Goal: Task Accomplishment & Management: Use online tool/utility

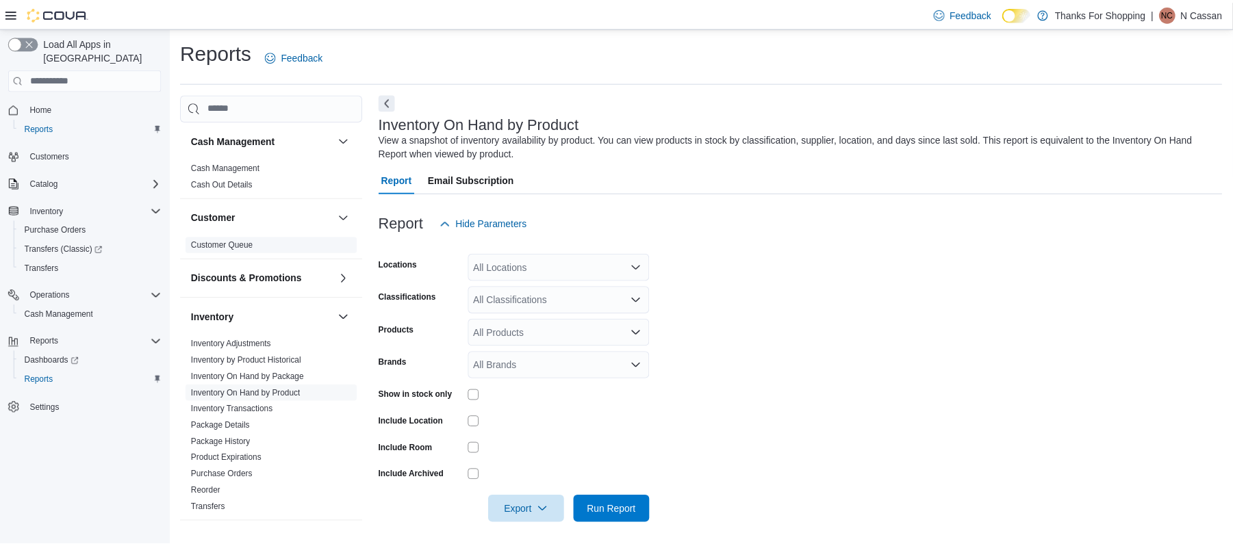
scroll to position [5, 0]
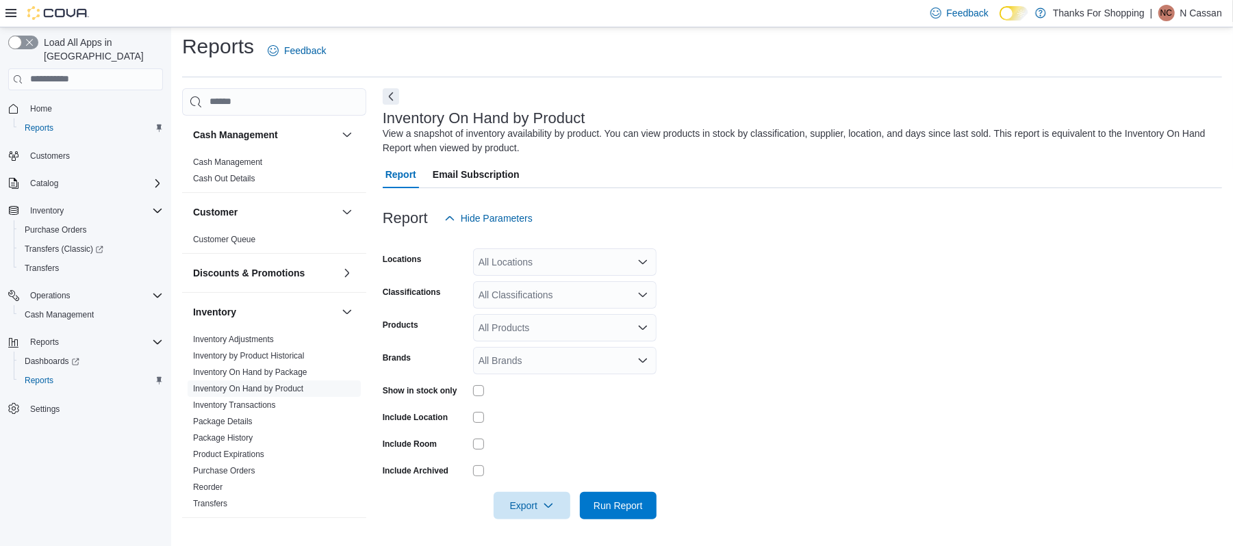
click at [486, 261] on div "All Locations" at bounding box center [564, 261] width 183 height 27
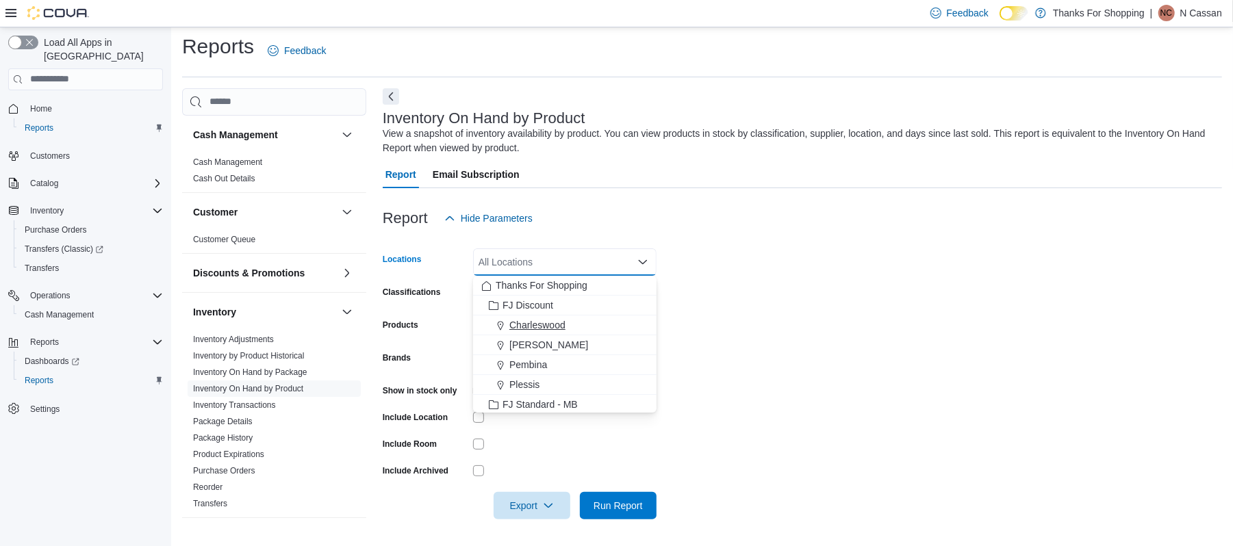
click at [542, 326] on span "Charleswood" at bounding box center [537, 325] width 56 height 14
click at [784, 320] on form "Locations Charleswood Combo box. Selected. Charleswood. Press Backspace to dele…" at bounding box center [802, 376] width 839 height 288
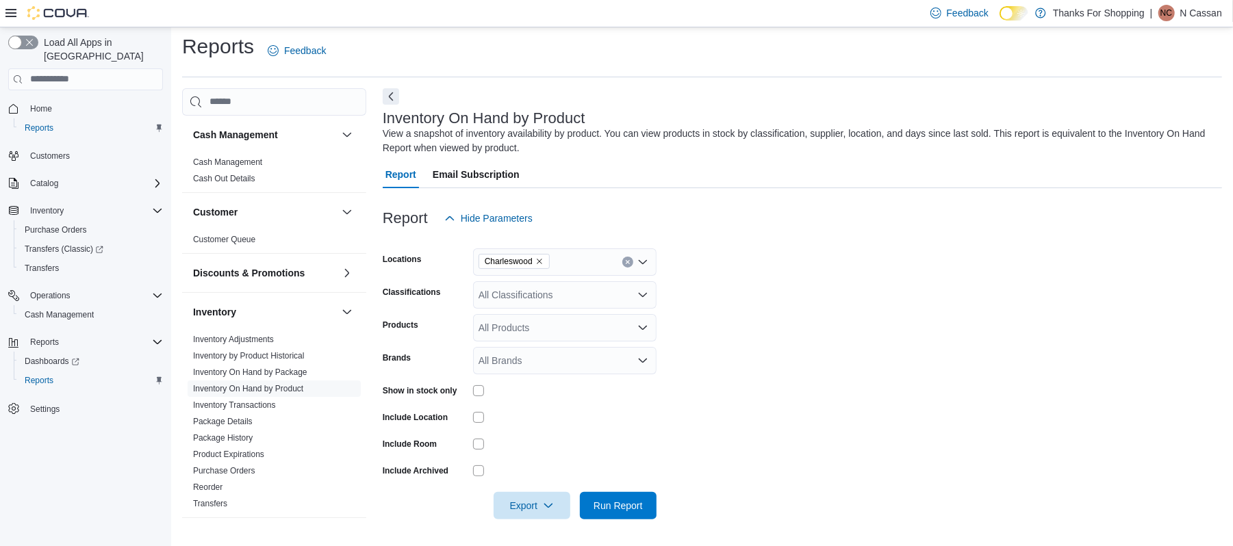
click at [657, 307] on form "Locations Charleswood Classifications All Classifications Products All Products…" at bounding box center [802, 376] width 839 height 288
click at [505, 311] on form "Locations Charleswood Classifications All Classifications Products All Products…" at bounding box center [802, 376] width 839 height 288
click at [513, 303] on div "All Classifications" at bounding box center [564, 294] width 183 height 27
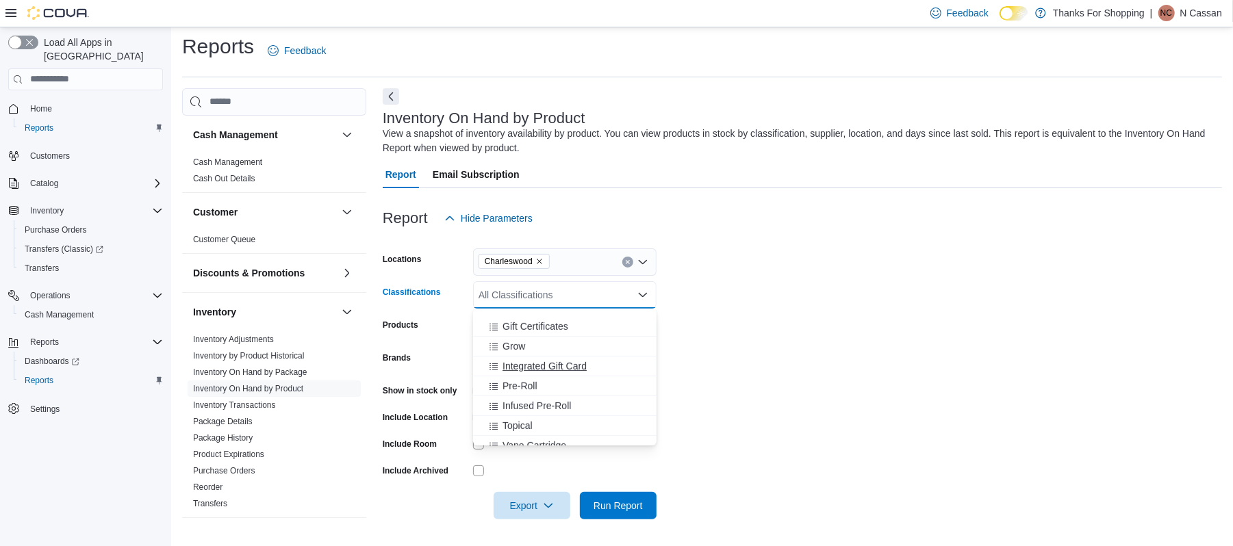
scroll to position [639, 0]
click at [551, 359] on span "Vape Cartridge" at bounding box center [534, 355] width 64 height 14
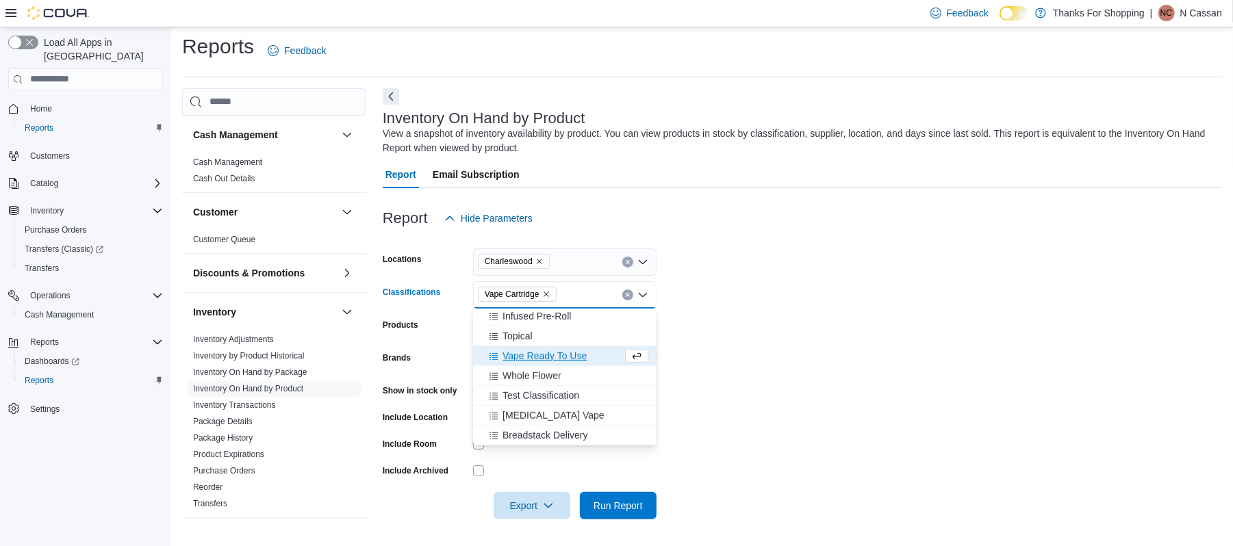
scroll to position [637, 0]
click at [680, 366] on form "Locations Charleswood Classifications Vape Cartridge Combo box. Selected. Vape …" at bounding box center [802, 376] width 839 height 288
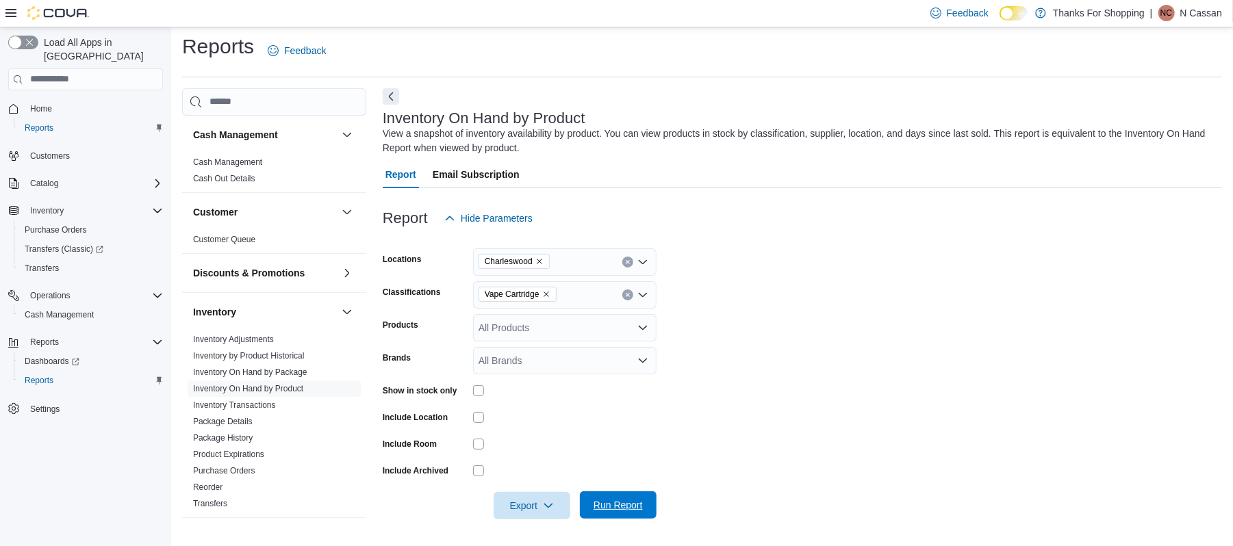
click at [607, 501] on span "Run Report" at bounding box center [617, 505] width 49 height 14
click at [554, 502] on span "Export" at bounding box center [532, 505] width 60 height 27
click at [548, 450] on span "Export to Csv" at bounding box center [534, 451] width 62 height 11
click at [634, 291] on div "Vape Cartridge" at bounding box center [564, 294] width 183 height 27
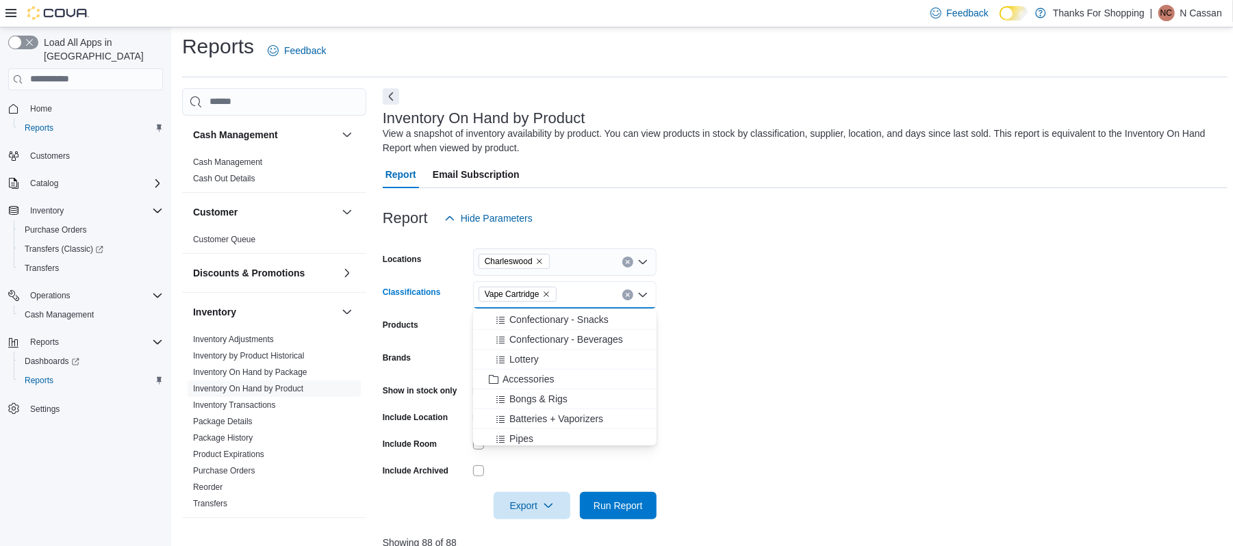
scroll to position [91, 0]
click at [627, 290] on button "Clear input" at bounding box center [627, 295] width 11 height 11
click at [553, 370] on span "Vape Ready To Use" at bounding box center [544, 375] width 84 height 14
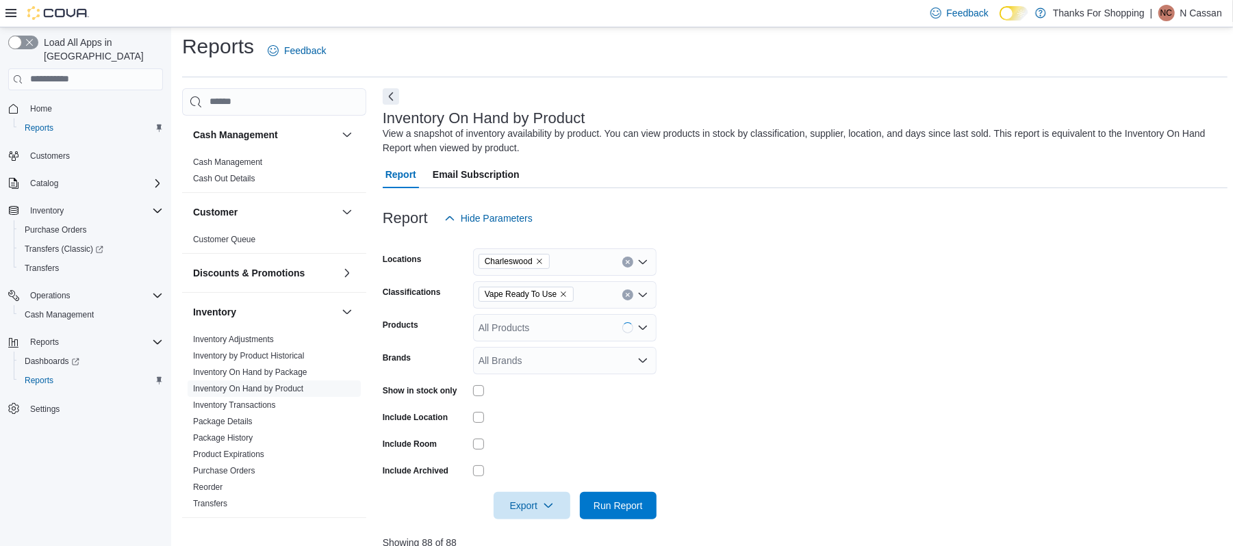
click at [708, 370] on form "Locations Charleswood Classifications Vape Ready To Use Products All Products B…" at bounding box center [805, 376] width 845 height 288
click at [634, 500] on span "Run Report" at bounding box center [617, 505] width 49 height 14
click at [521, 494] on span "Export" at bounding box center [532, 505] width 60 height 27
click at [521, 442] on button "Export to Csv" at bounding box center [534, 450] width 78 height 27
click at [625, 294] on icon "Clear input" at bounding box center [627, 294] width 5 height 5
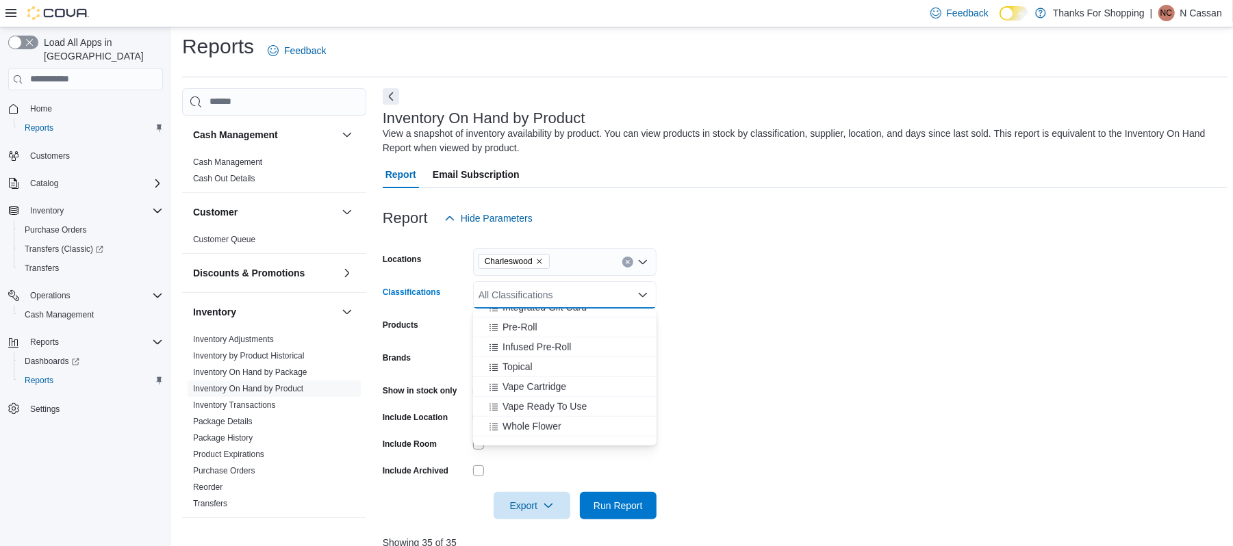
scroll to position [639, 0]
click at [524, 332] on span "Topical" at bounding box center [517, 335] width 30 height 14
click at [795, 322] on form "Locations Charleswood Classifications Topical Combo box. Selected. Topical. Pre…" at bounding box center [805, 376] width 845 height 288
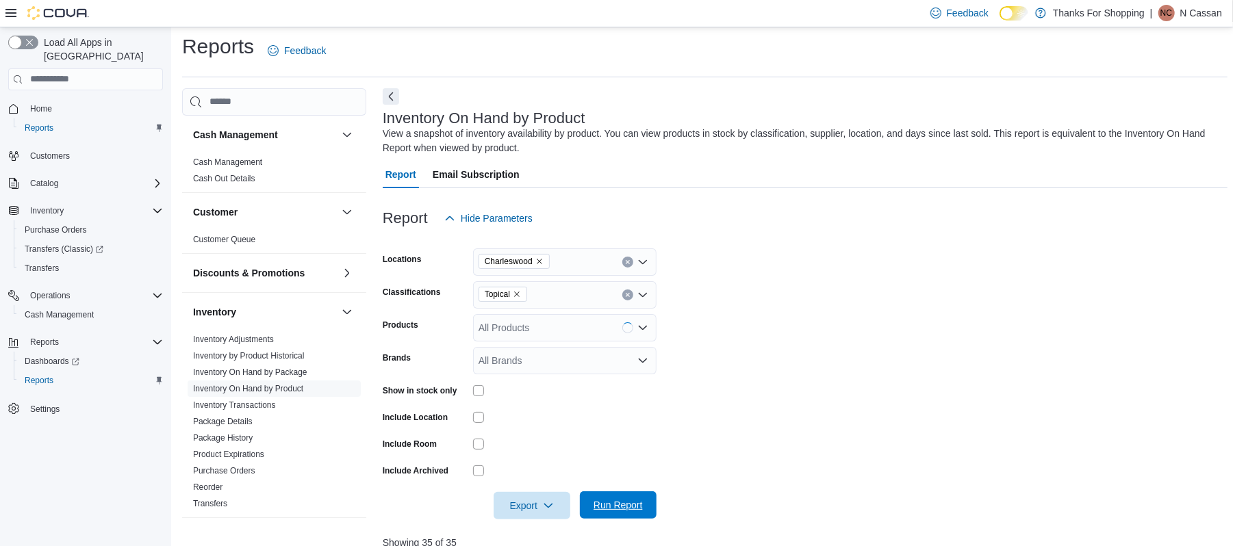
click at [641, 511] on span "Run Report" at bounding box center [617, 505] width 49 height 14
click at [540, 516] on span "Export" at bounding box center [532, 505] width 60 height 27
click at [529, 447] on span "Export to Csv" at bounding box center [534, 451] width 62 height 11
